Goal: Navigation & Orientation: Find specific page/section

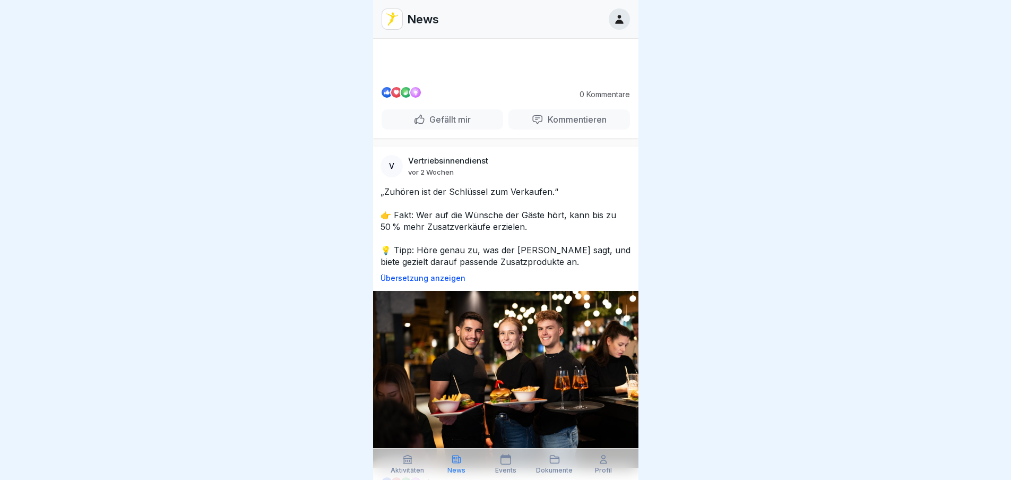
scroll to position [212, 0]
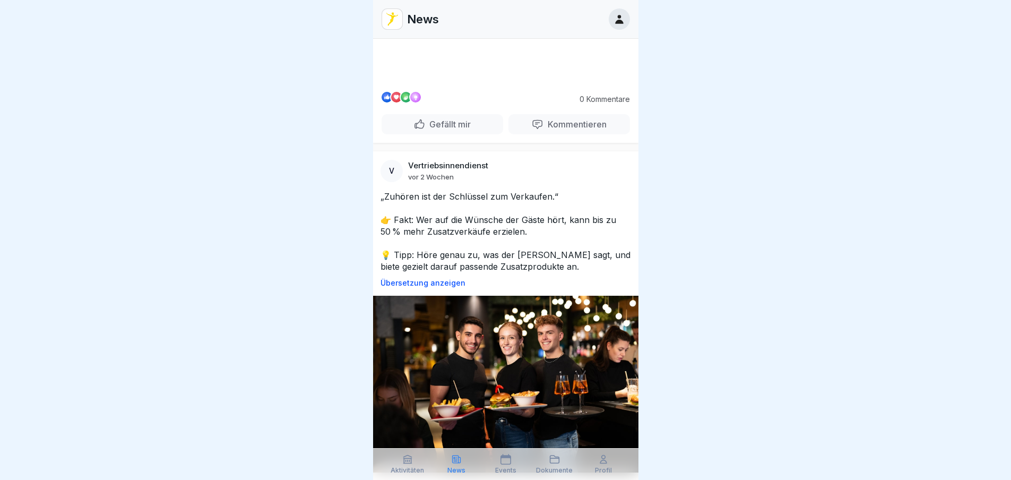
click at [548, 82] on video at bounding box center [505, 43] width 159 height 80
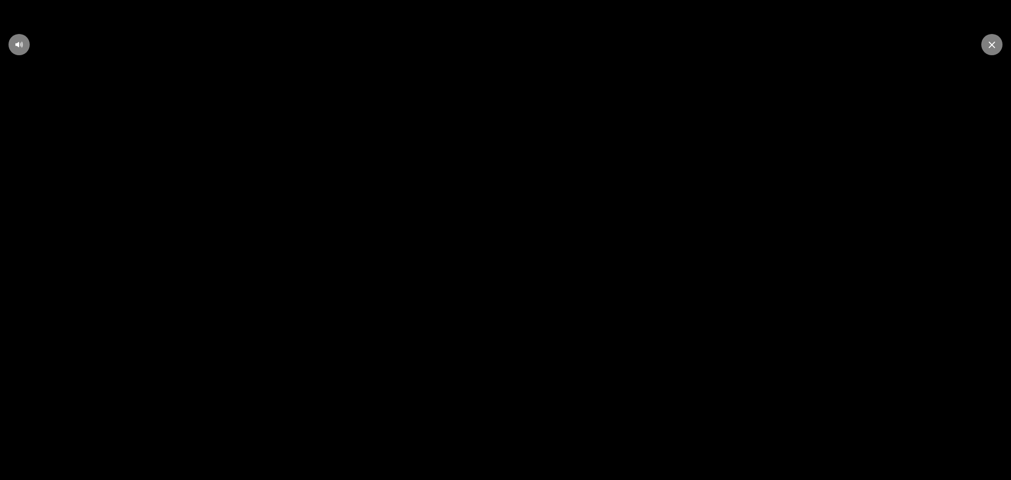
click at [993, 48] on icon at bounding box center [991, 44] width 6 height 7
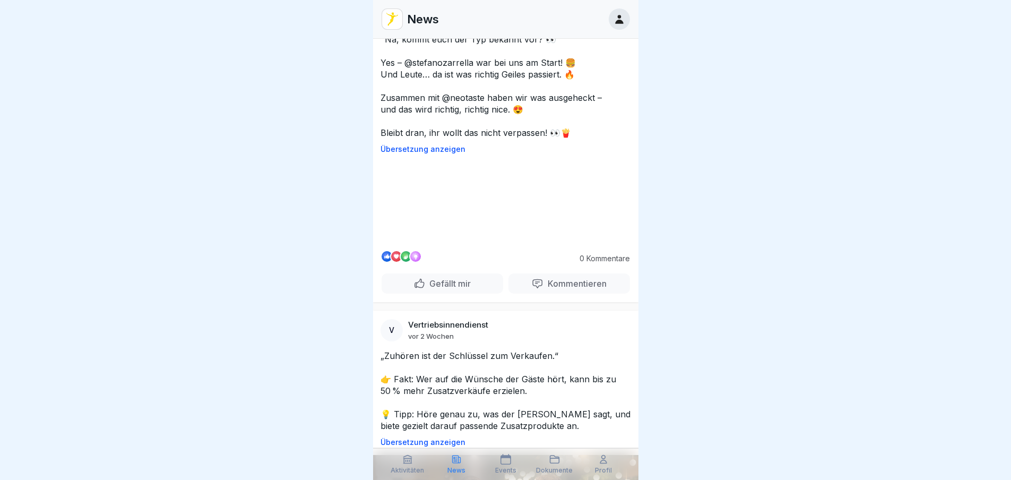
scroll to position [0, 0]
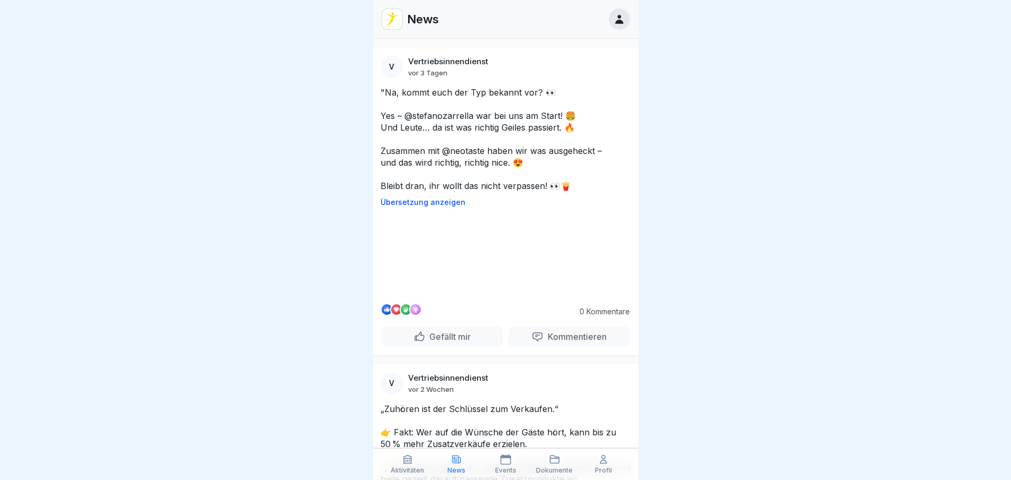
click at [419, 465] on div "Aktivitäten" at bounding box center [407, 464] width 43 height 20
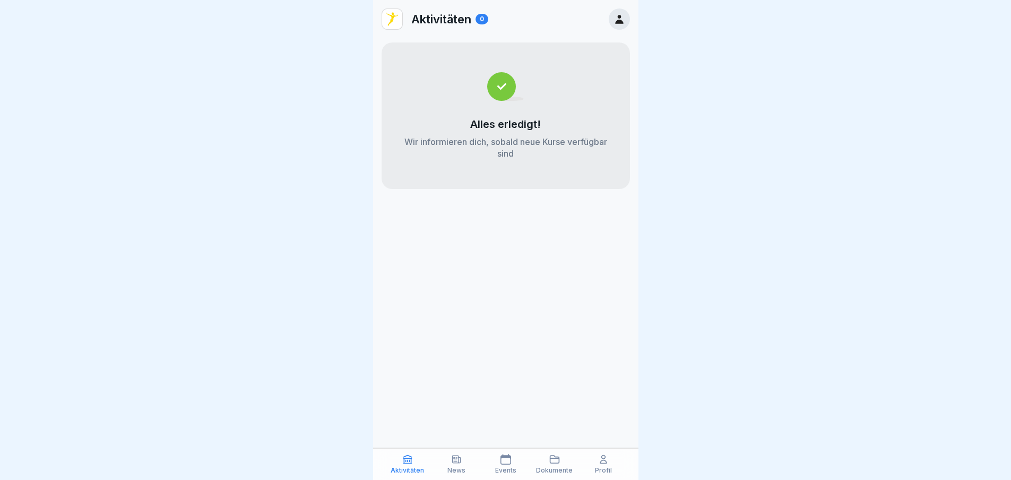
click at [244, 119] on div at bounding box center [505, 240] width 1011 height 480
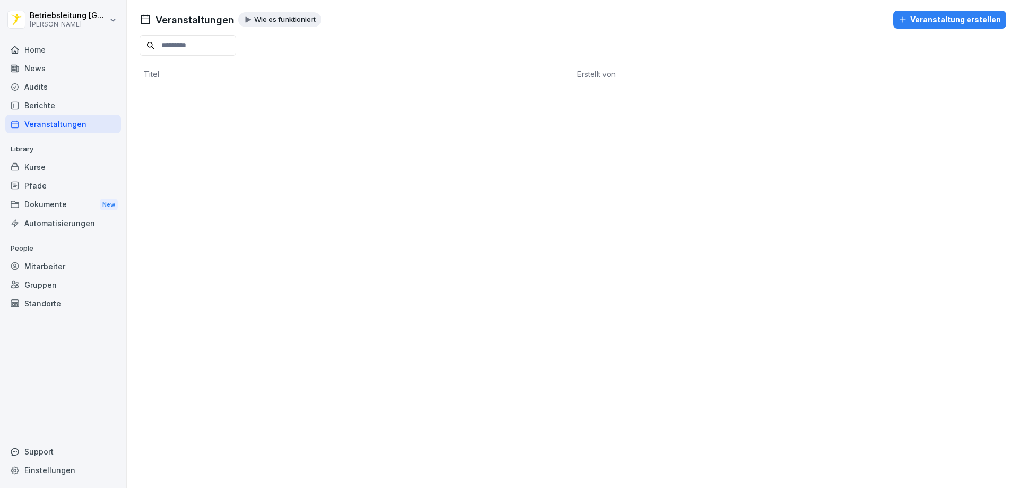
click at [32, 53] on div "Home" at bounding box center [63, 49] width 116 height 19
